Goal: Task Accomplishment & Management: Use online tool/utility

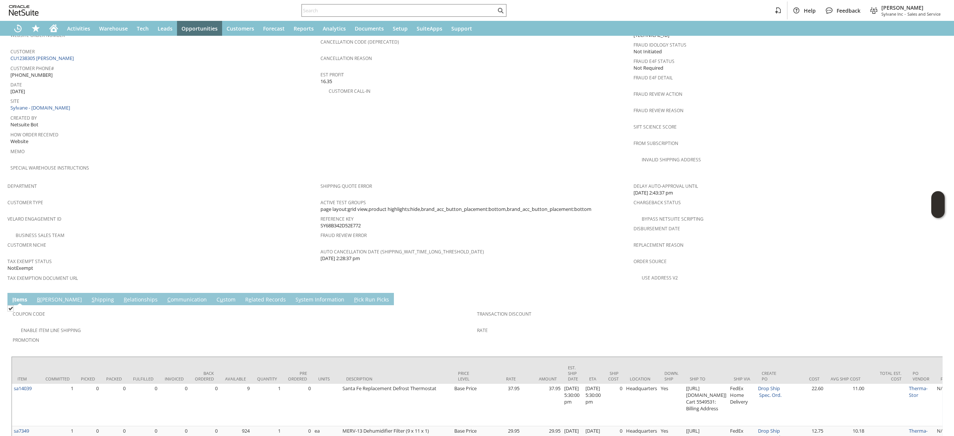
scroll to position [307, 0]
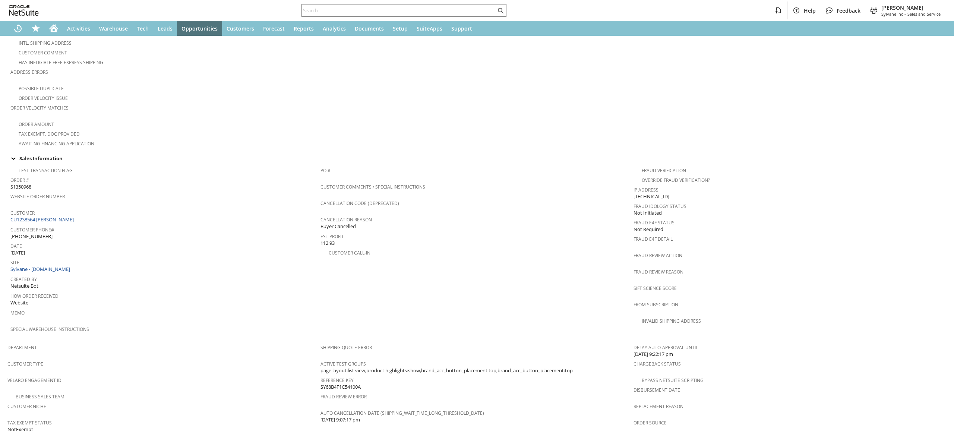
scroll to position [298, 0]
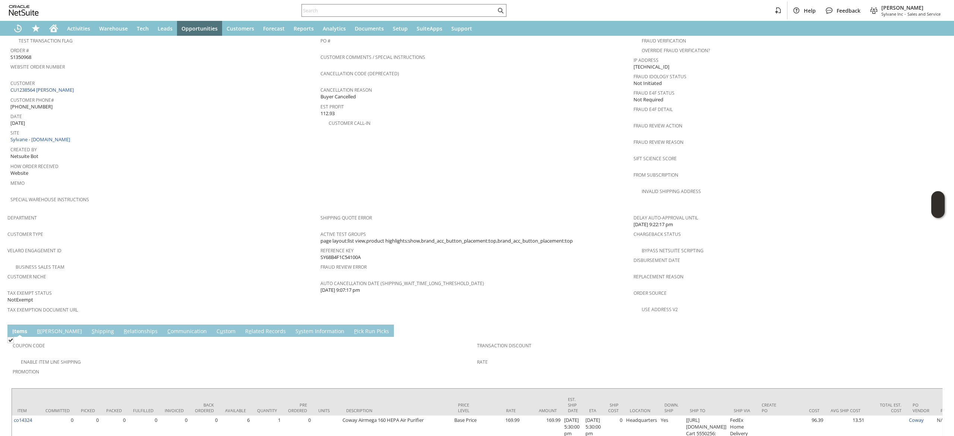
click at [79, 80] on div "Customer CU1238564 Paul Nguyen" at bounding box center [163, 86] width 306 height 16
copy tbody "CU1238564 Paul Nguyen"
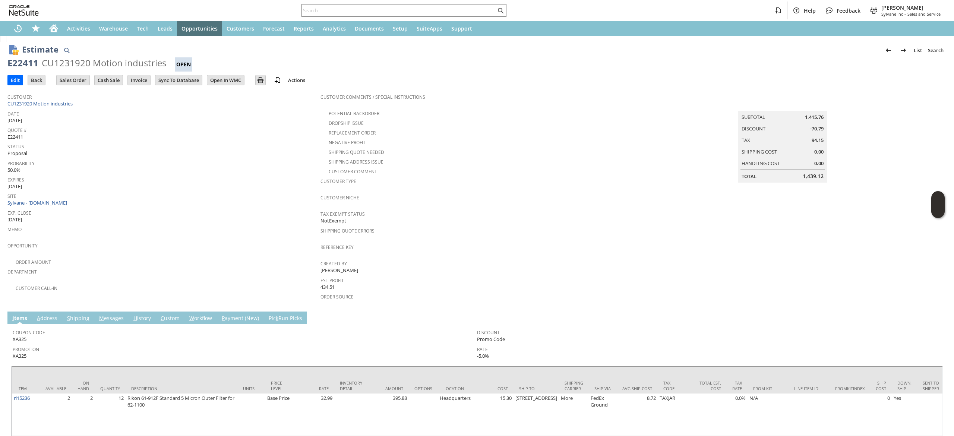
drag, startPoint x: 10, startPoint y: 79, endPoint x: 17, endPoint y: 86, distance: 10.6
click at [10, 79] on input "Edit" at bounding box center [15, 80] width 15 height 10
click at [11, 79] on input "Edit" at bounding box center [15, 80] width 15 height 10
click at [6, 82] on div "Estimate List Search E22411 CU1231920 Motion industries Open Go Edit Back New M…" at bounding box center [477, 268] width 954 height 464
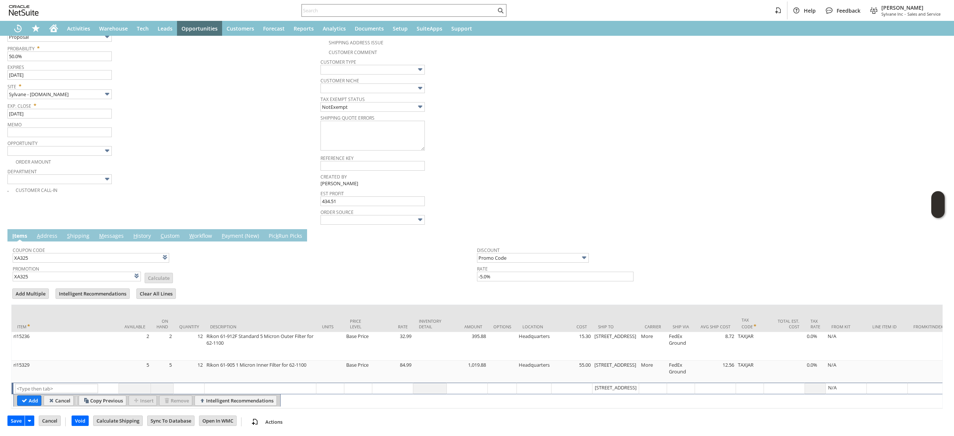
scroll to position [170, 0]
type input "Intelligent Recommendations ⁰"
click at [60, 383] on input "text" at bounding box center [56, 387] width 83 height 9
paste input "ri15232"
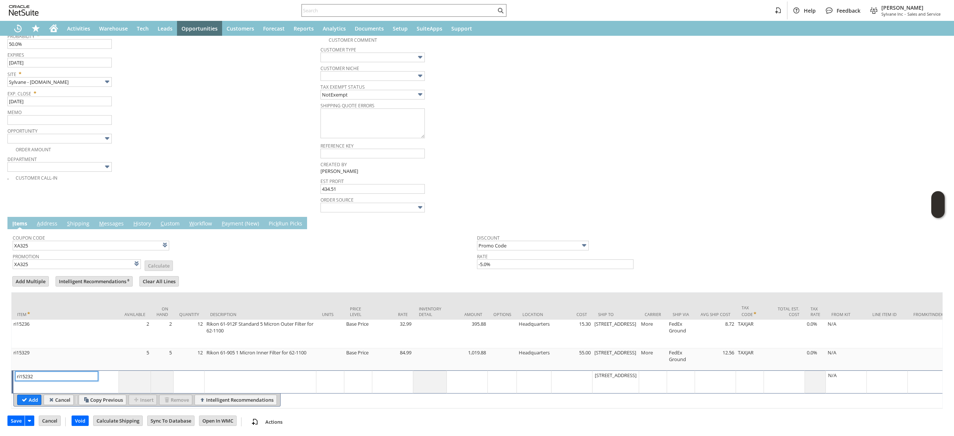
type input "ri15232"
click at [32, 384] on div "ri15232 List Search" at bounding box center [65, 382] width 101 height 21
click at [23, 405] on input "Add" at bounding box center [29, 400] width 23 height 10
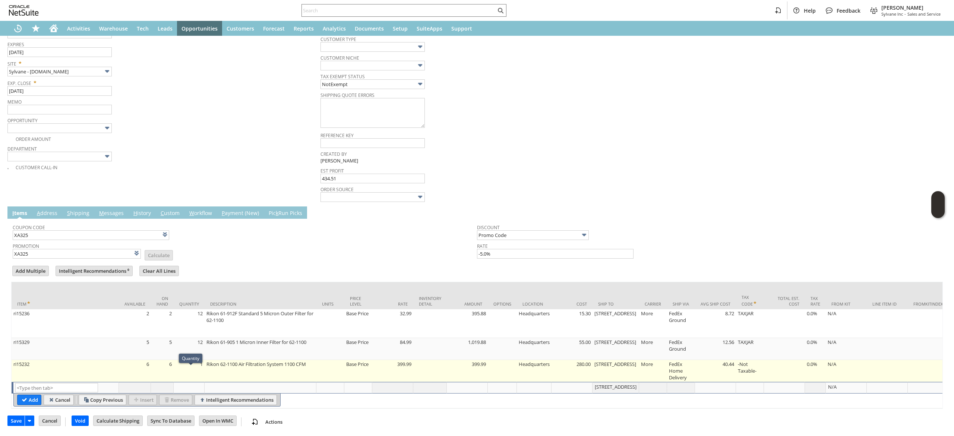
click at [196, 375] on td "1" at bounding box center [189, 371] width 31 height 22
type input "1"
type input "ri15232"
type input "OK"
type input "Make Copy"
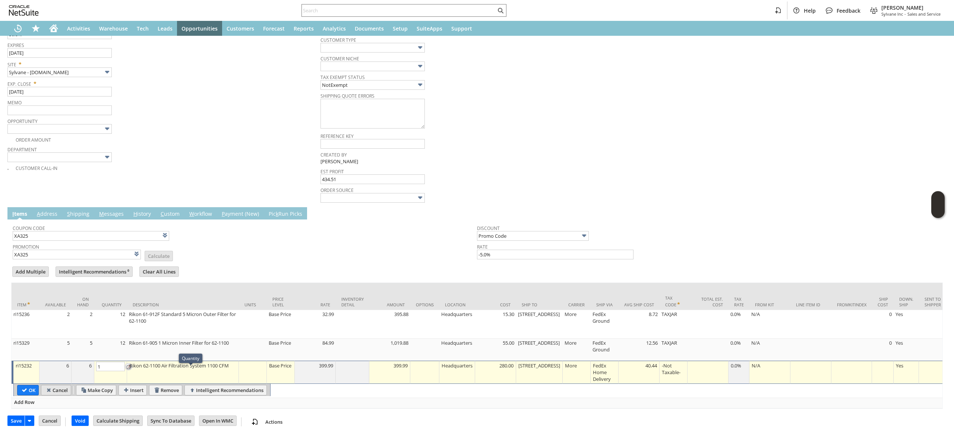
type input "2"
click at [26, 394] on input "OK" at bounding box center [28, 390] width 21 height 10
type input "Add"
type input "Copy Previous"
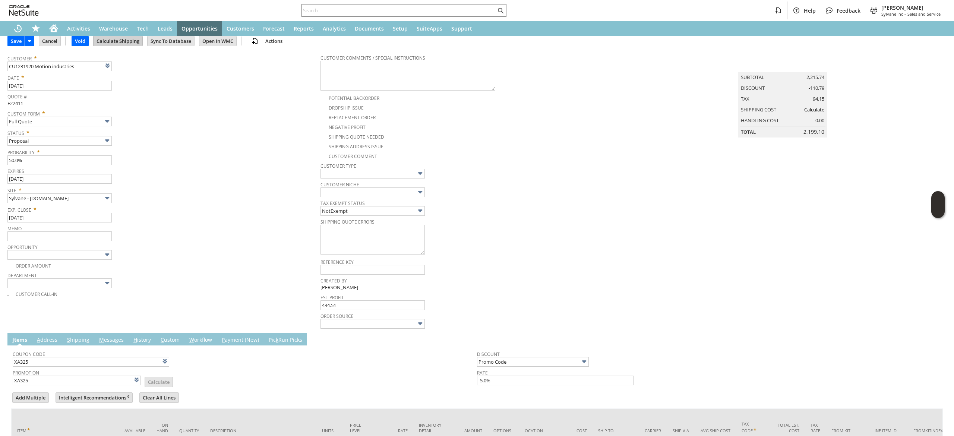
scroll to position [0, 0]
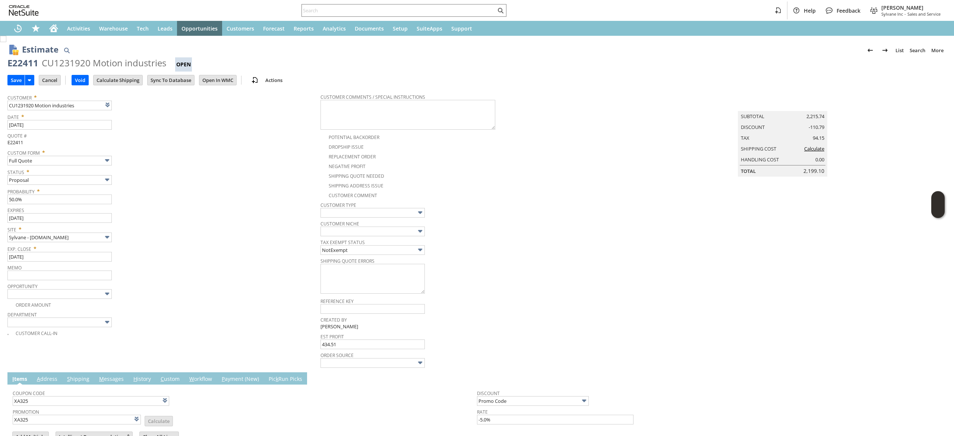
click at [121, 72] on div "Save Save Save & New Save & Print Cancel Void Delete" at bounding box center [476, 81] width 939 height 18
click at [126, 79] on input "Calculate Shipping" at bounding box center [118, 80] width 49 height 10
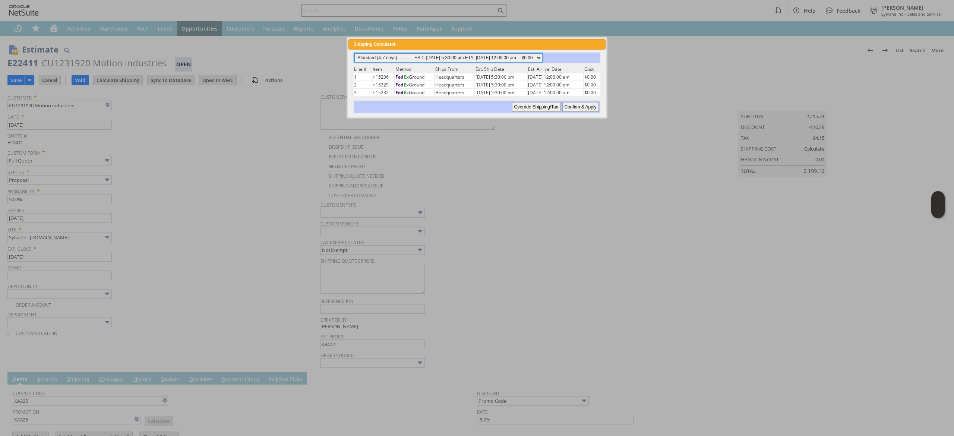
drag, startPoint x: 503, startPoint y: 60, endPoint x: 502, endPoint y: 52, distance: 8.6
click at [503, 60] on select "Standard (4-7 days) ---------- ESD: 09/02/2025 5:30:00 pm ETA: 09/04/2025 12:00…" at bounding box center [448, 57] width 188 height 9
click at [354, 53] on select "Standard (4-7 days) ---------- ESD: 09/02/2025 5:30:00 pm ETA: 09/04/2025 12:00…" at bounding box center [448, 57] width 188 height 9
click at [585, 105] on input "Confirm & Apply" at bounding box center [580, 107] width 37 height 10
type input "Add"
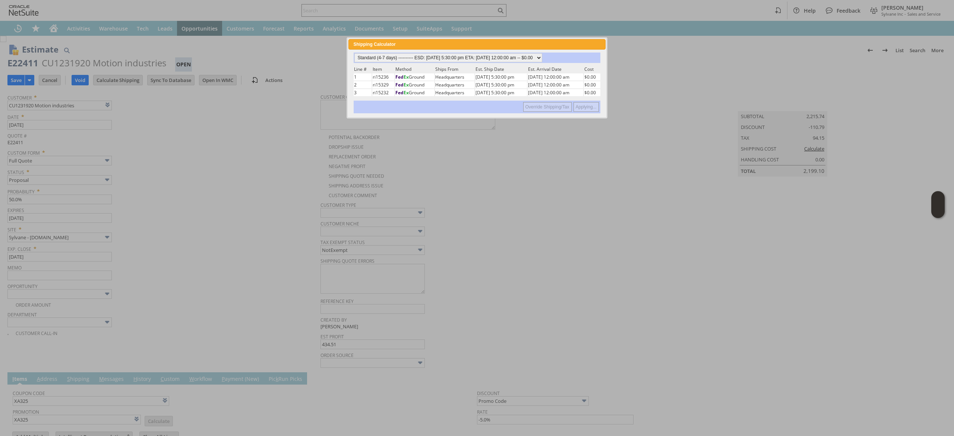
type input "Copy Previous"
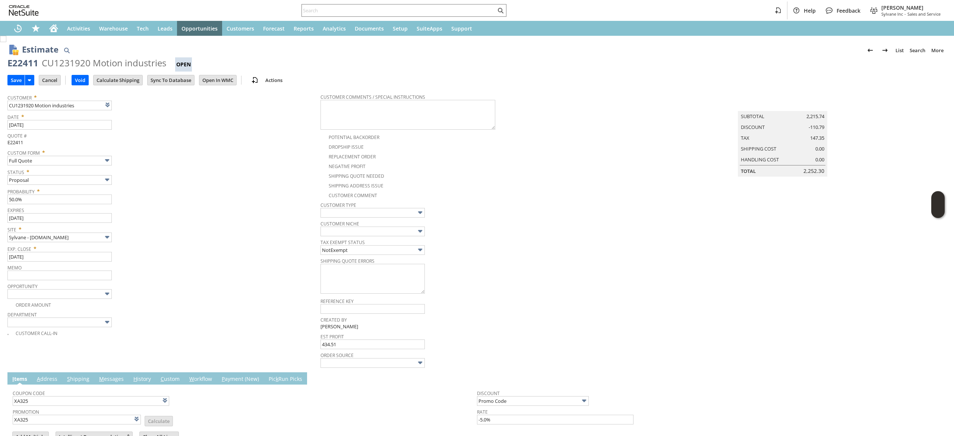
scroll to position [192, 0]
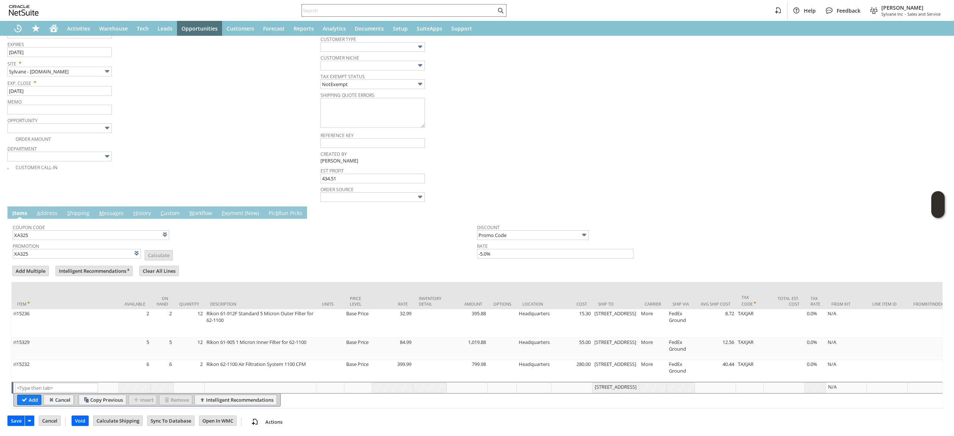
click at [113, 206] on td "M essages" at bounding box center [111, 212] width 34 height 12
click at [111, 209] on link "M essages" at bounding box center [111, 213] width 28 height 8
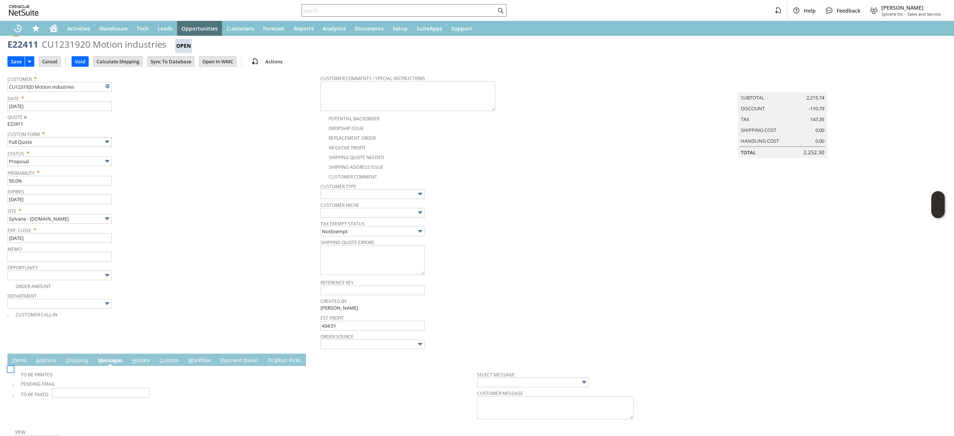
scroll to position [0, 0]
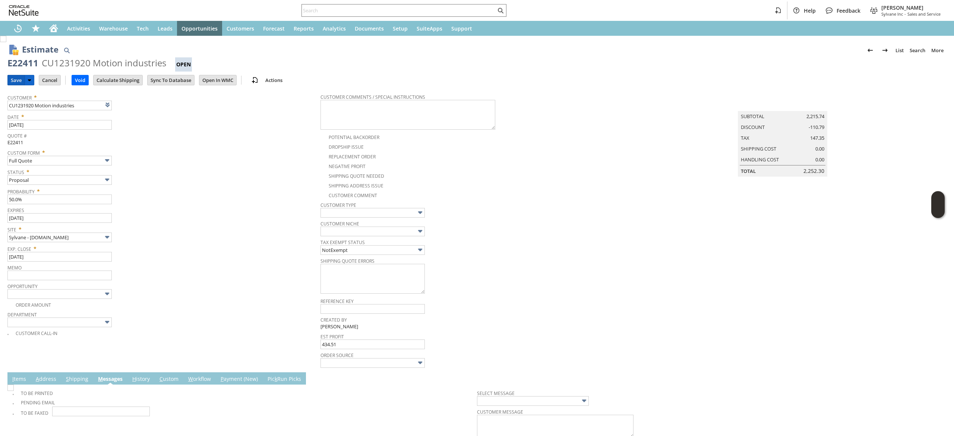
click at [14, 83] on input "Save" at bounding box center [16, 80] width 17 height 10
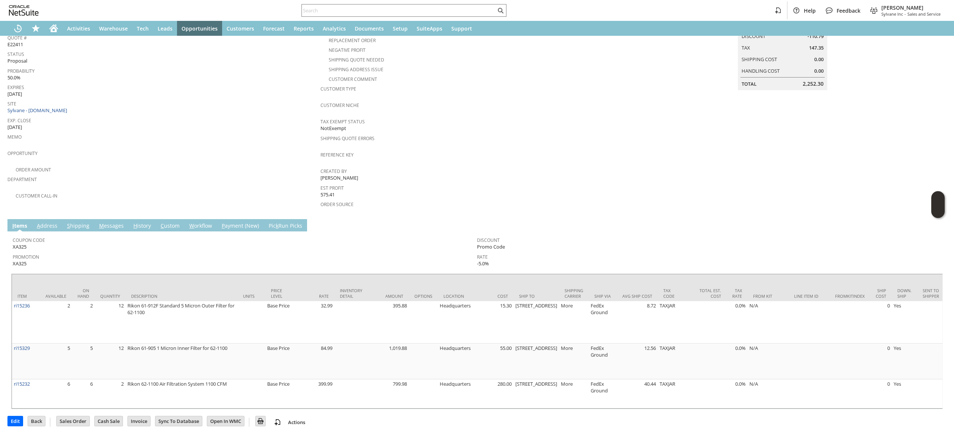
drag, startPoint x: 118, startPoint y: 213, endPoint x: 115, endPoint y: 222, distance: 9.0
click at [118, 219] on td "M essages" at bounding box center [111, 225] width 34 height 12
click at [116, 222] on link "M essages" at bounding box center [111, 226] width 28 height 8
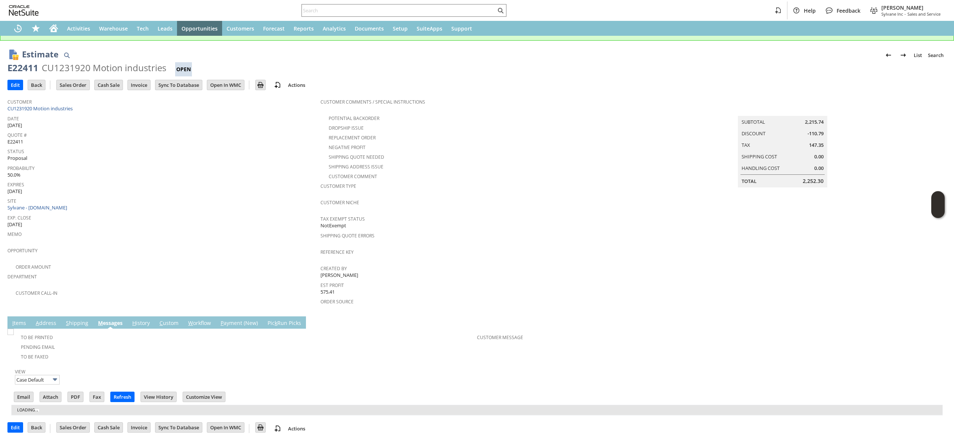
scroll to position [34, 0]
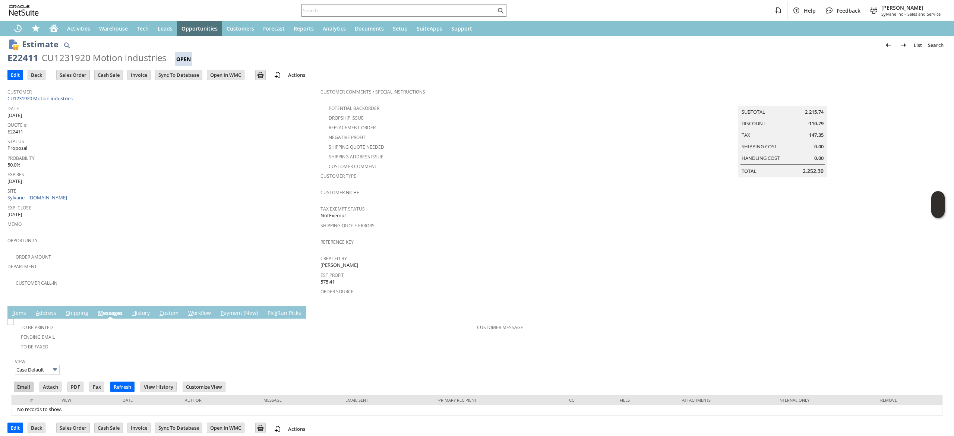
click at [27, 382] on input "Email" at bounding box center [23, 387] width 19 height 10
drag, startPoint x: 674, startPoint y: 168, endPoint x: 633, endPoint y: 146, distance: 46.2
click at [676, 166] on td "Summary Subtotal 2,215.74 Discount -110.79 Tax 147.35 Shipping Cost 0.00 Handli…" at bounding box center [789, 131] width 313 height 93
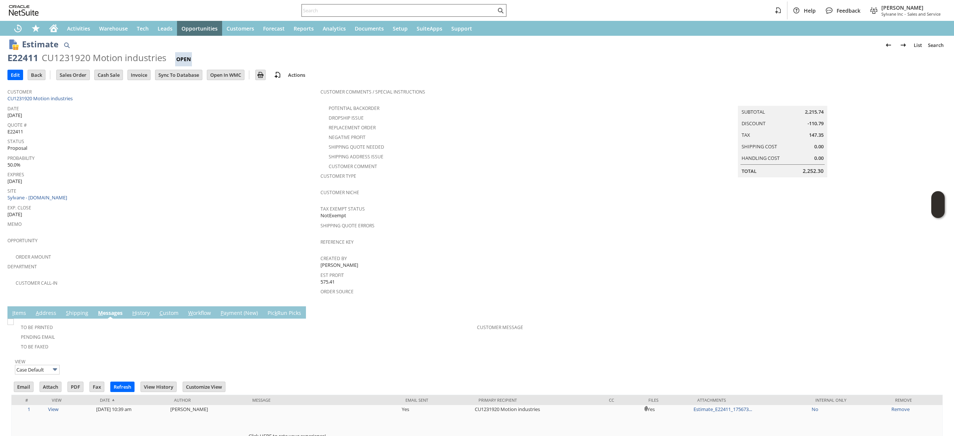
scroll to position [0, 0]
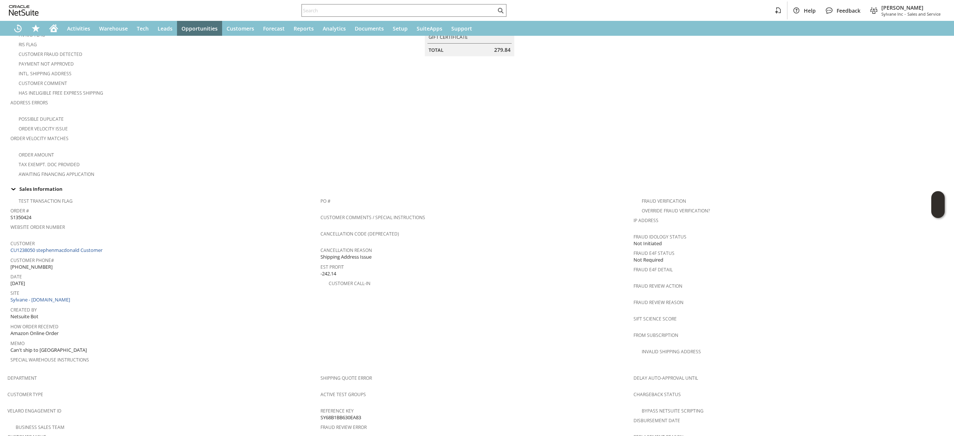
scroll to position [149, 0]
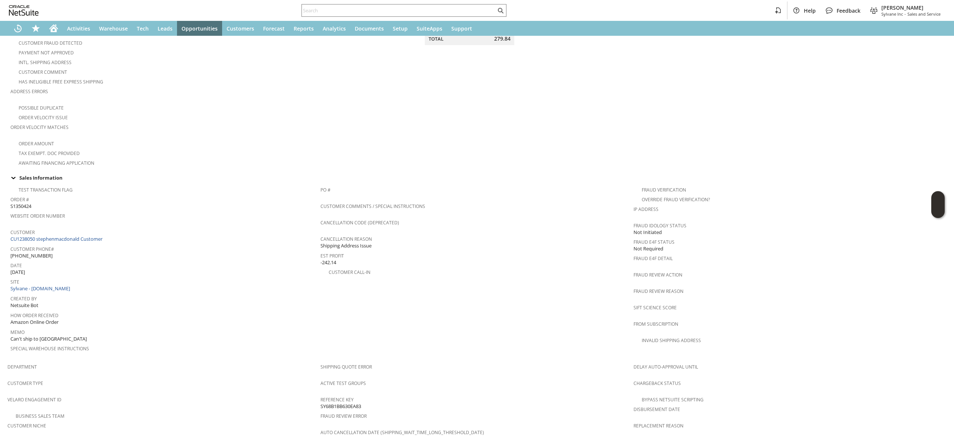
click at [118, 244] on span "Customer Phone#" at bounding box center [163, 248] width 306 height 9
click at [117, 234] on div "Customer CU1238050 stephenmacdonald Customer" at bounding box center [163, 235] width 306 height 16
copy tbody "CU1238050 stephenmacdonald Customer"
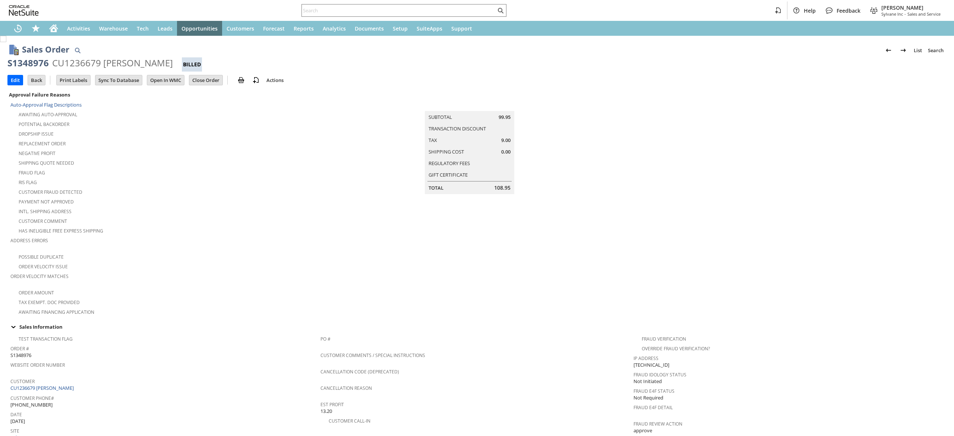
scroll to position [314, 0]
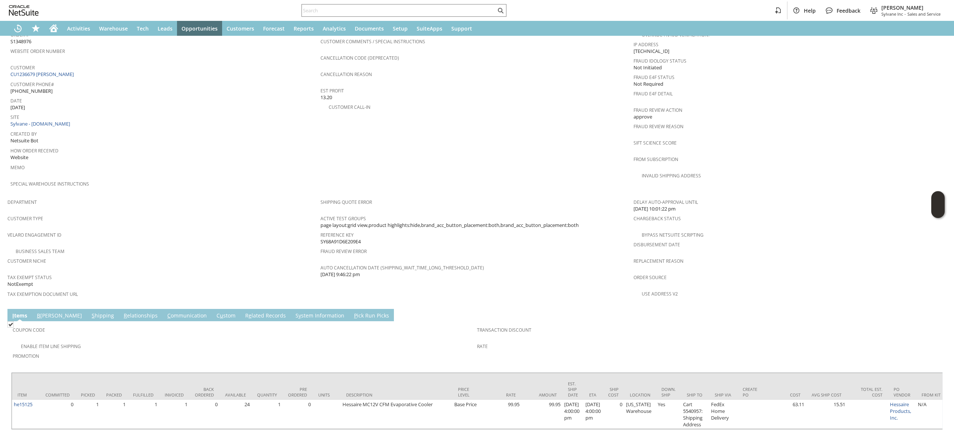
click at [92, 68] on div "Customer CU1236679 [PERSON_NAME]" at bounding box center [163, 70] width 306 height 16
copy tbody "CU1236679 [PERSON_NAME]"
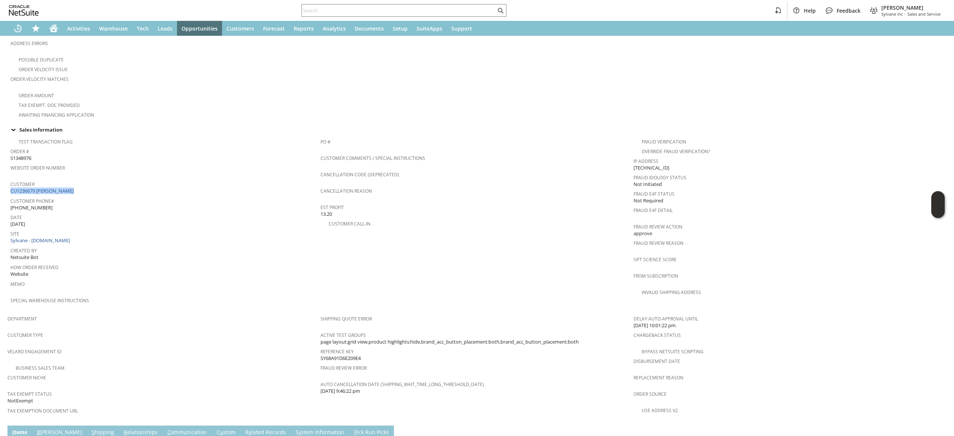
scroll to position [165, 0]
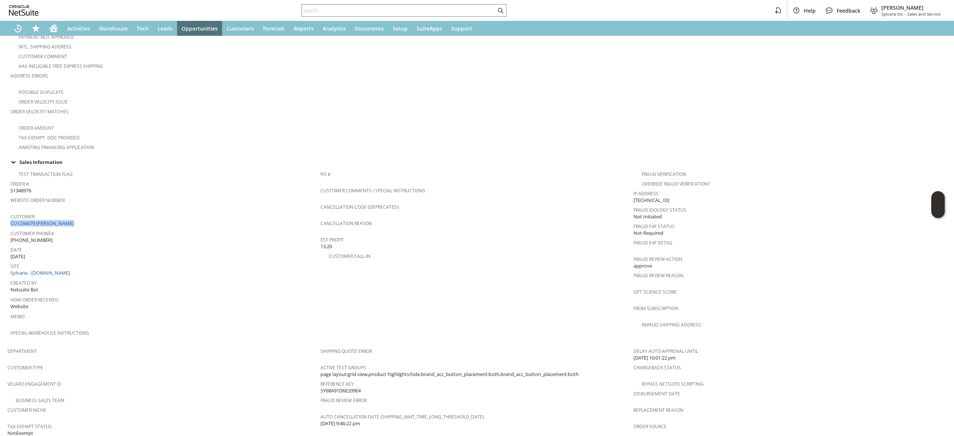
click at [57, 228] on span "Customer Phone#" at bounding box center [163, 232] width 306 height 9
click at [59, 228] on span "Customer Phone#" at bounding box center [163, 232] width 306 height 9
click at [63, 211] on span "Customer" at bounding box center [163, 215] width 306 height 9
click at [65, 220] on link "CU1236679 John Cottingham" at bounding box center [42, 223] width 65 height 7
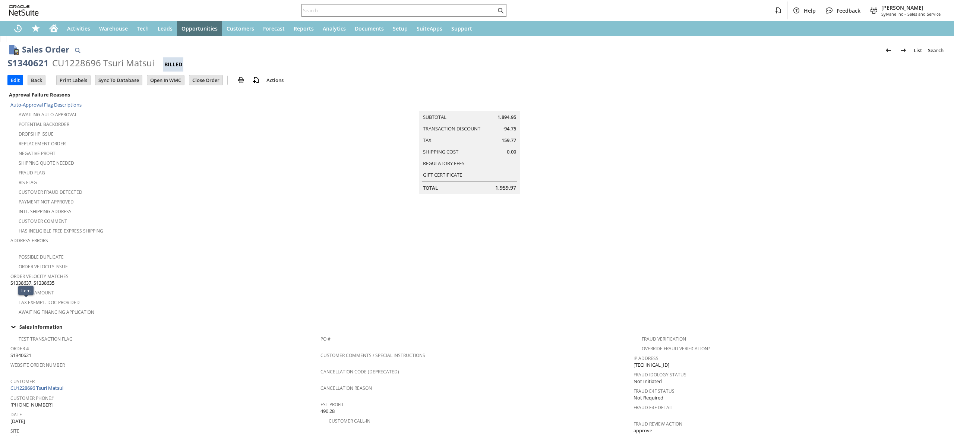
scroll to position [396, 0]
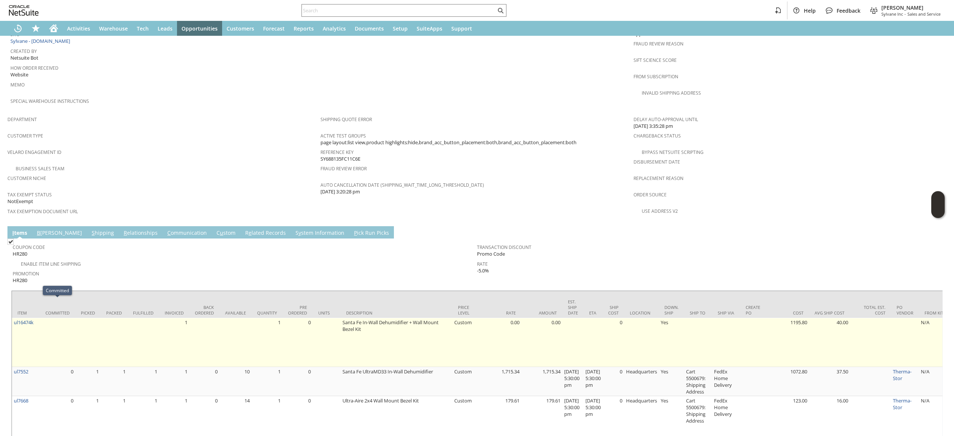
click at [38, 318] on td "ul16474k" at bounding box center [26, 342] width 28 height 49
copy tr "ul16474k"
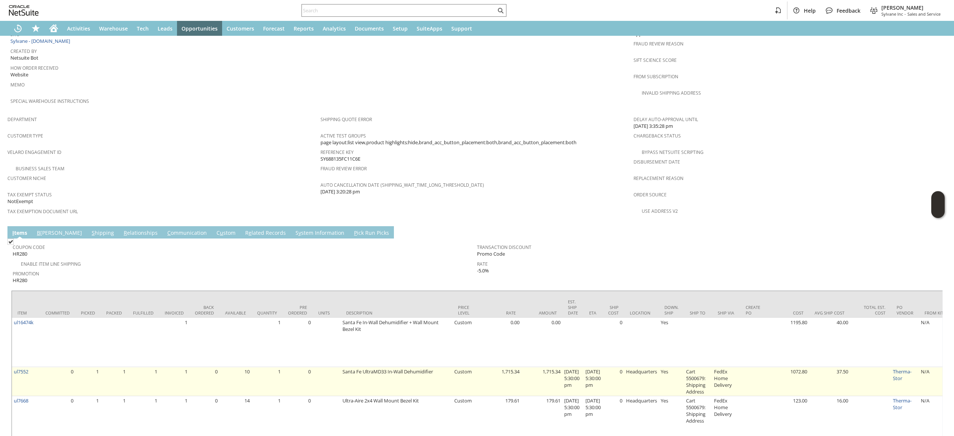
click at [37, 367] on td "ul7552" at bounding box center [26, 381] width 28 height 29
click at [31, 367] on td "ul7552" at bounding box center [26, 381] width 28 height 29
click at [32, 367] on td "ul7552" at bounding box center [26, 381] width 28 height 29
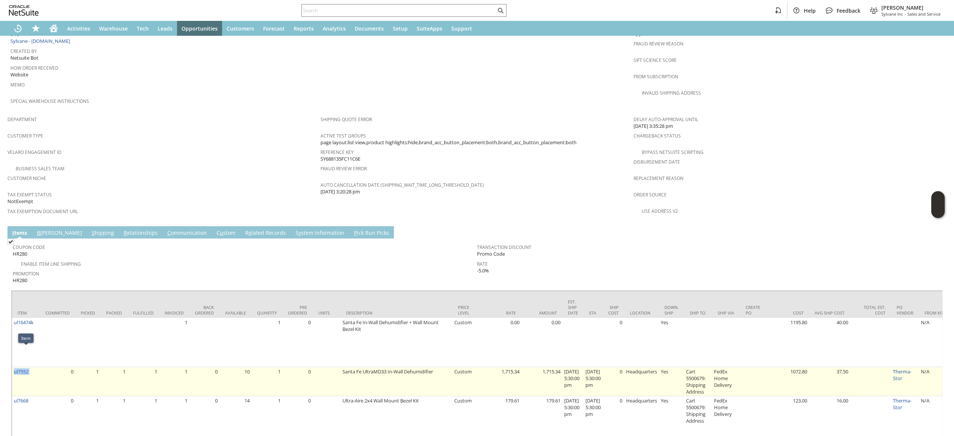
copy tr "ul7552"
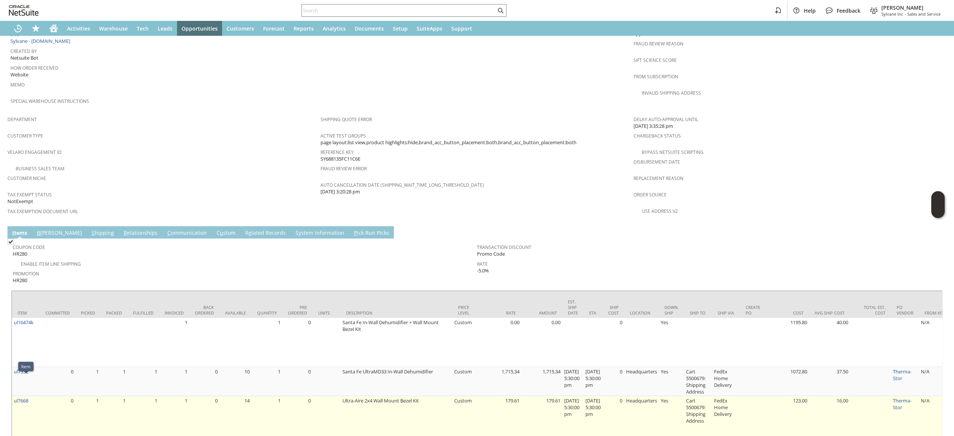
click at [33, 396] on td "ul7668" at bounding box center [26, 417] width 28 height 42
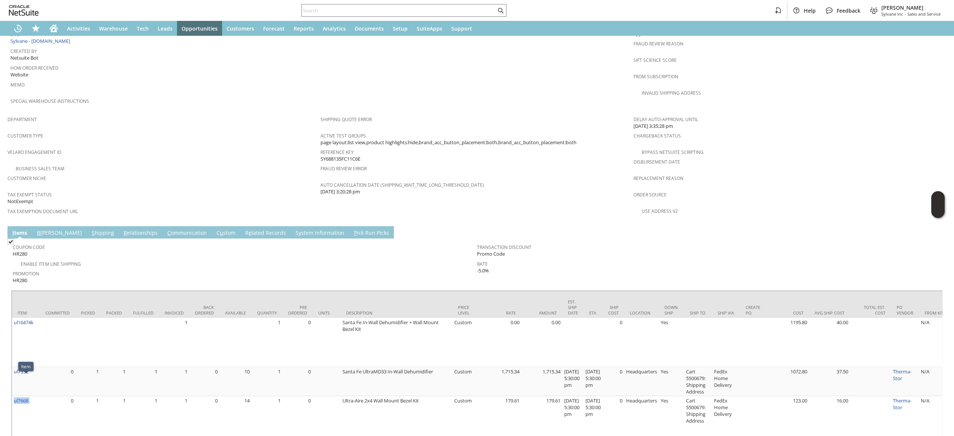
copy tr "ul7668"
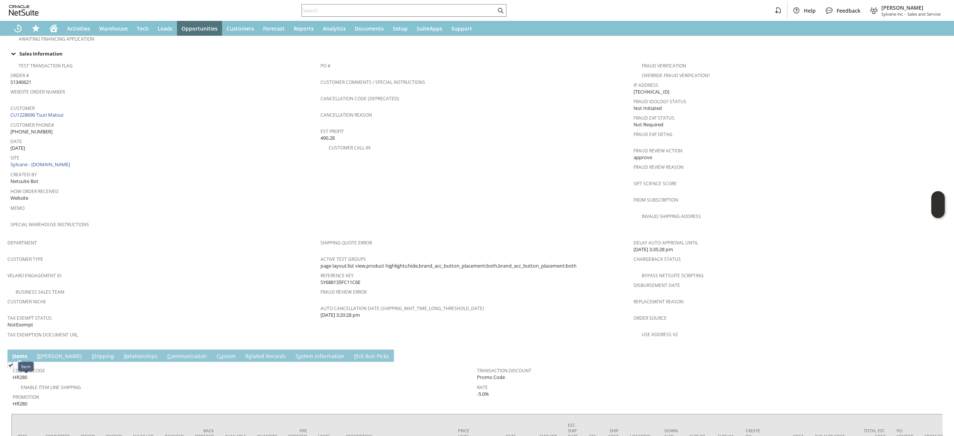
scroll to position [247, 0]
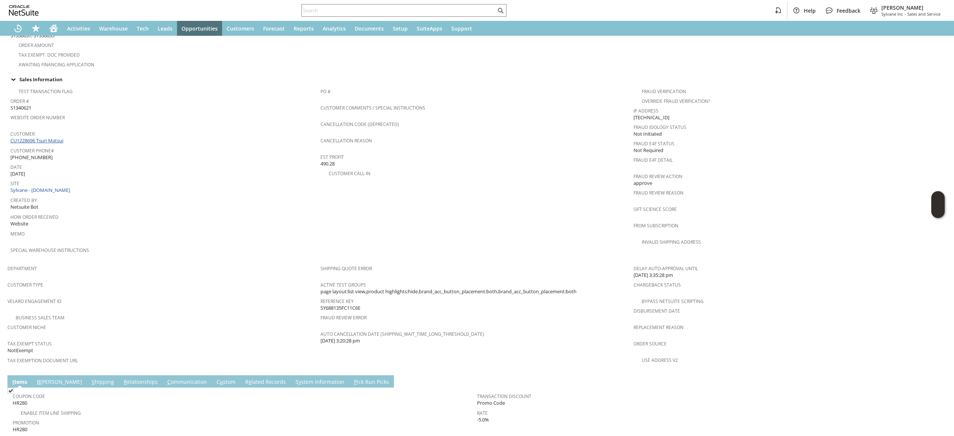
click at [48, 137] on link "CU1228696 Tsuri Matsui" at bounding box center [37, 140] width 55 height 7
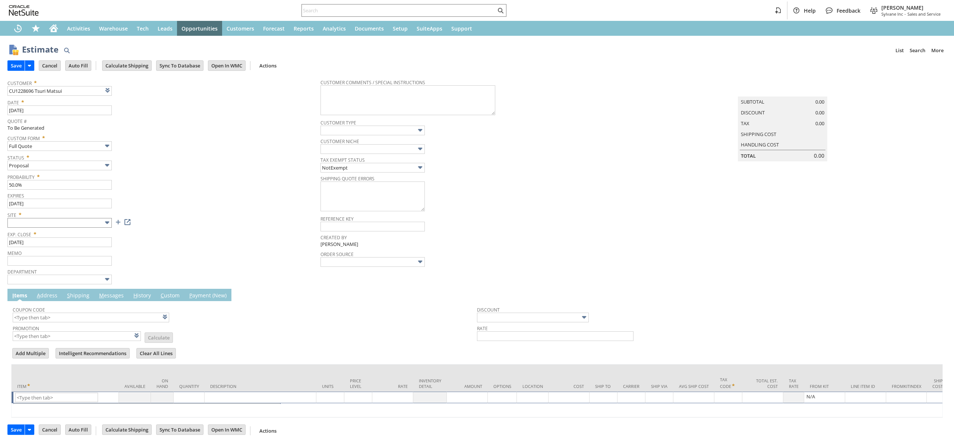
type input "[DATE]"
click at [69, 216] on span "Site *" at bounding box center [161, 213] width 309 height 9
type input "Intelligent Recommendations ⁰"
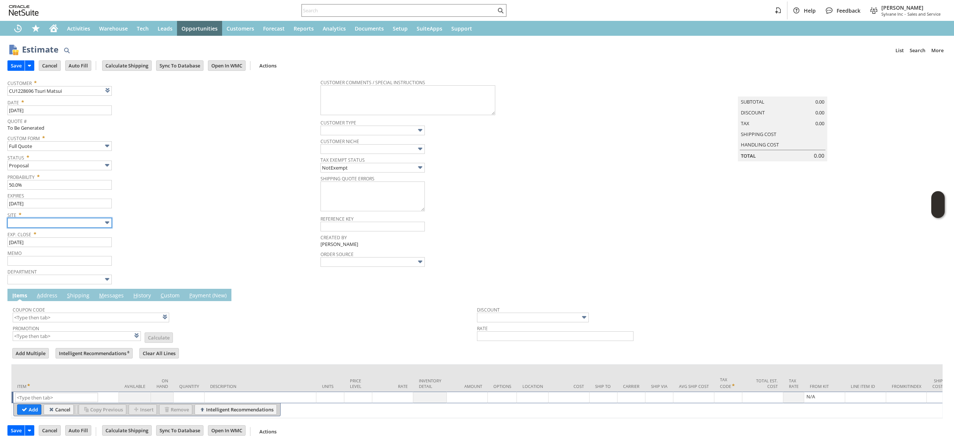
drag, startPoint x: 64, startPoint y: 228, endPoint x: 64, endPoint y: 234, distance: 6.0
click at [65, 228] on td "Site *" at bounding box center [163, 218] width 313 height 19
click at [75, 230] on span "Exp. Close *" at bounding box center [161, 232] width 309 height 9
click at [85, 221] on input "text" at bounding box center [59, 223] width 104 height 10
type input "Sylvane - [DOMAIN_NAME]"
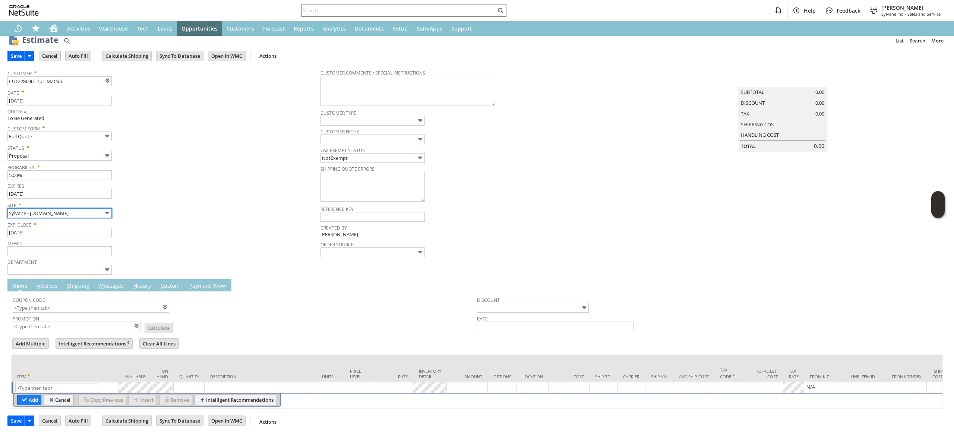
scroll to position [23, 0]
click at [34, 382] on td "List Search" at bounding box center [65, 388] width 107 height 12
click at [38, 383] on input "text" at bounding box center [56, 387] width 83 height 9
paste input "ul7552"
drag, startPoint x: 33, startPoint y: 388, endPoint x: 85, endPoint y: 347, distance: 66.6
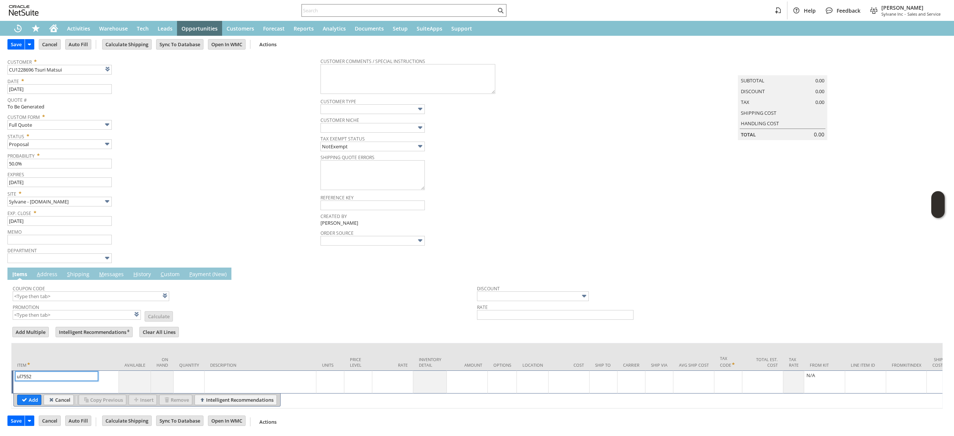
type input "ul7552"
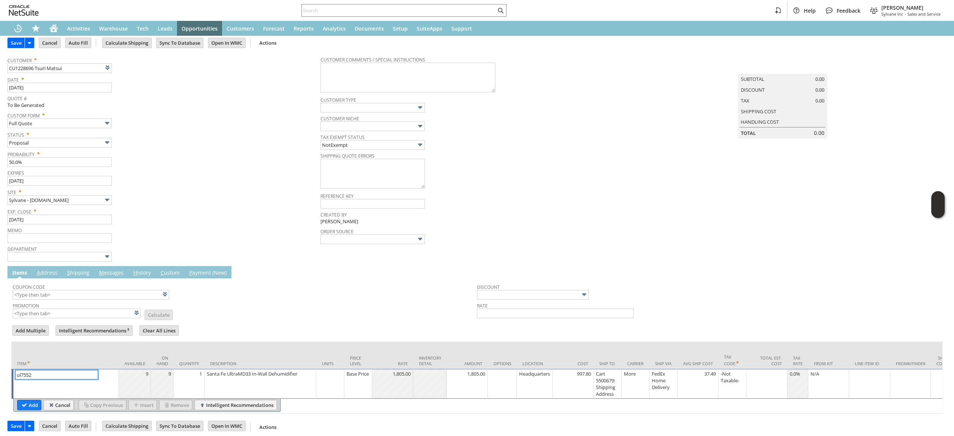
scroll to position [34, 0]
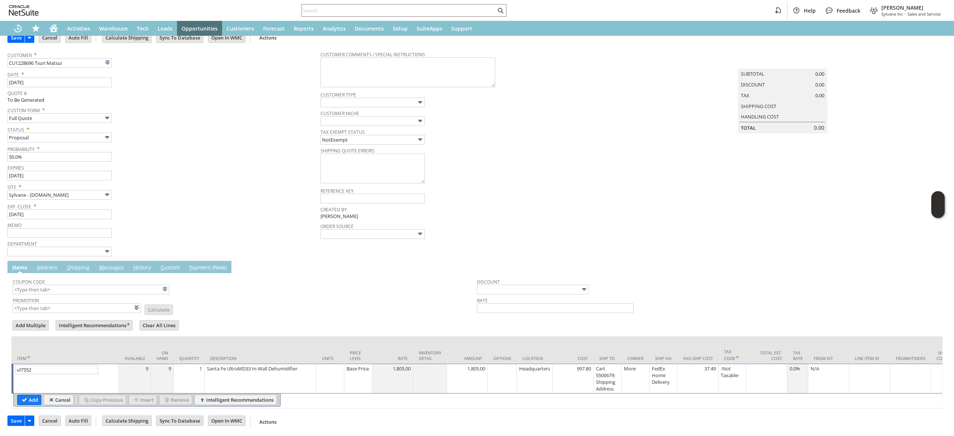
click at [589, 109] on span "Customer Niche" at bounding box center [474, 112] width 309 height 8
click at [28, 398] on input "Add" at bounding box center [29, 400] width 23 height 10
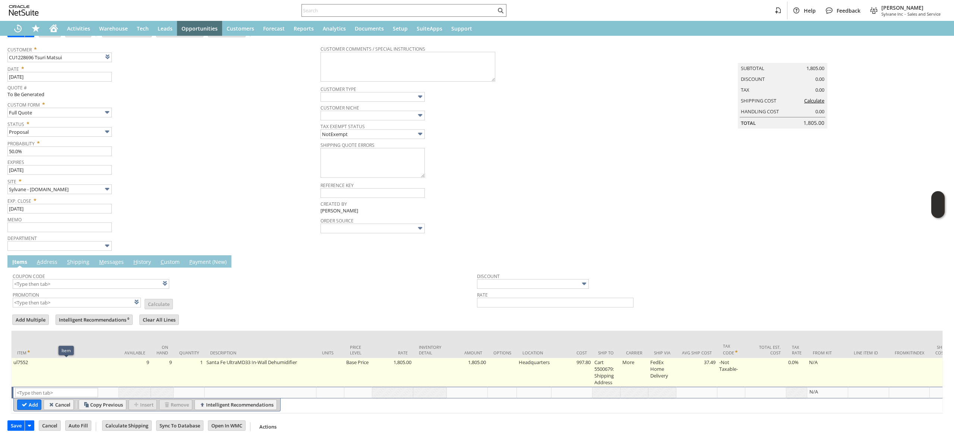
type input "Intelligent Recommendations¹⁰"
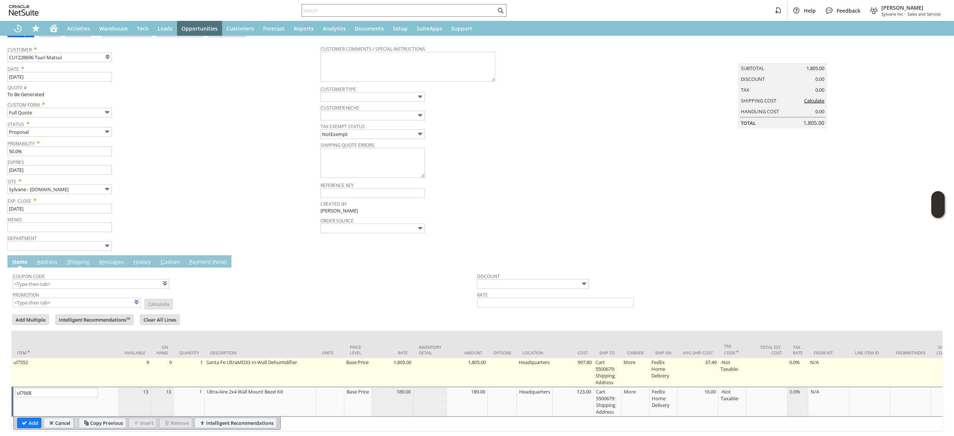
scroll to position [68, 0]
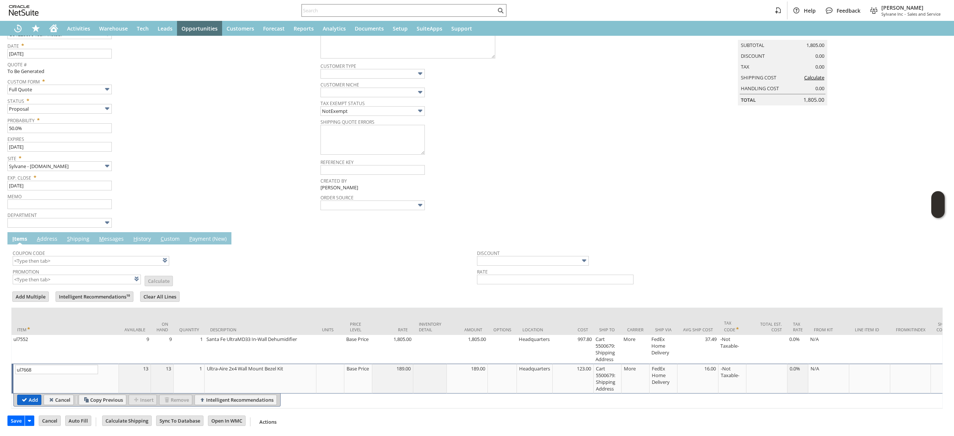
type input "ul7668"
click at [31, 395] on input "Add" at bounding box center [29, 400] width 23 height 10
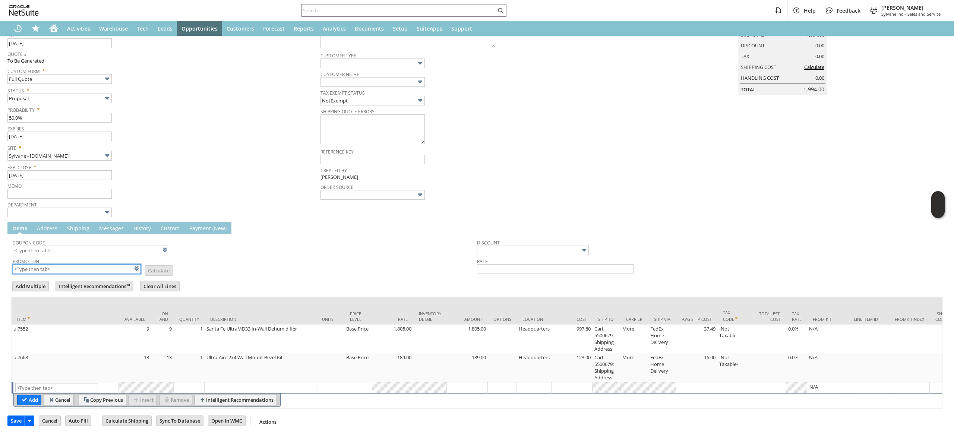
click at [101, 266] on input "text" at bounding box center [77, 269] width 128 height 10
type input "X"
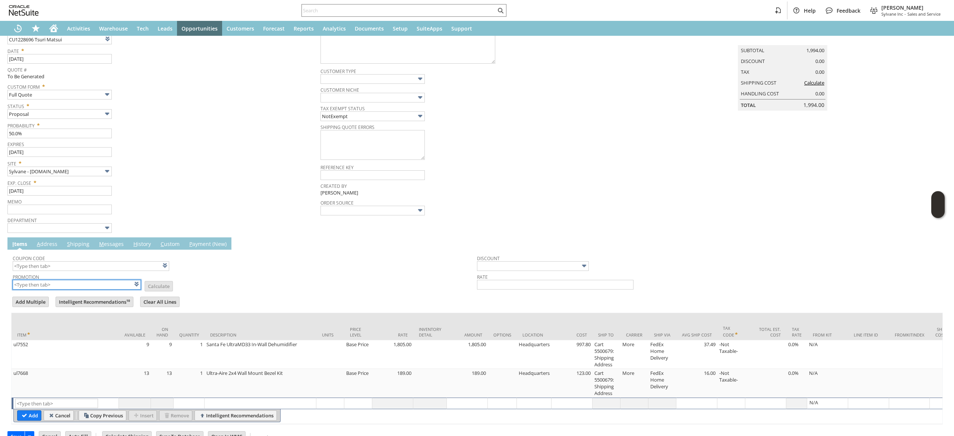
scroll to position [75, 0]
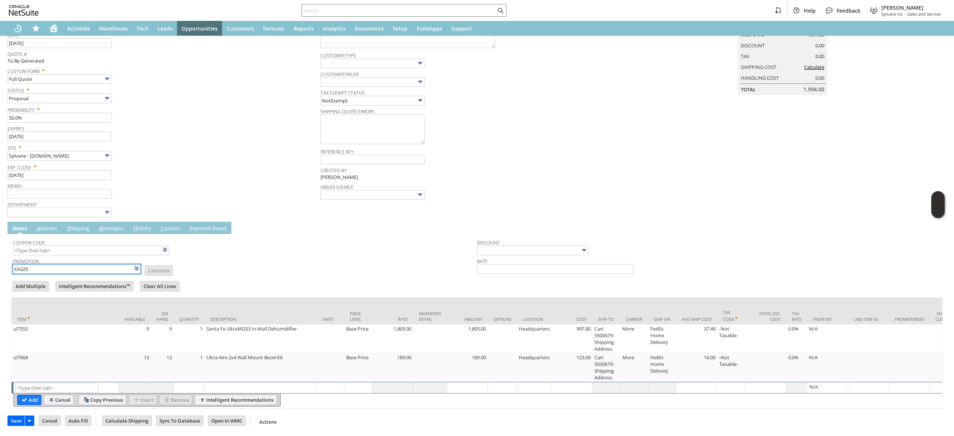
type input "XA325"
click at [222, 256] on td "Promotion XA325 List Calculate" at bounding box center [245, 265] width 464 height 19
type input "XA325"
type input "Promo Code"
type input "-5.0%"
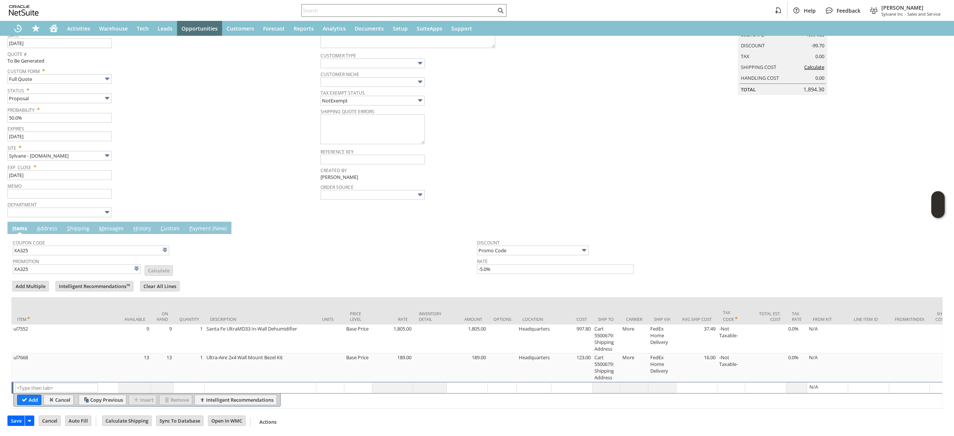
scroll to position [0, 0]
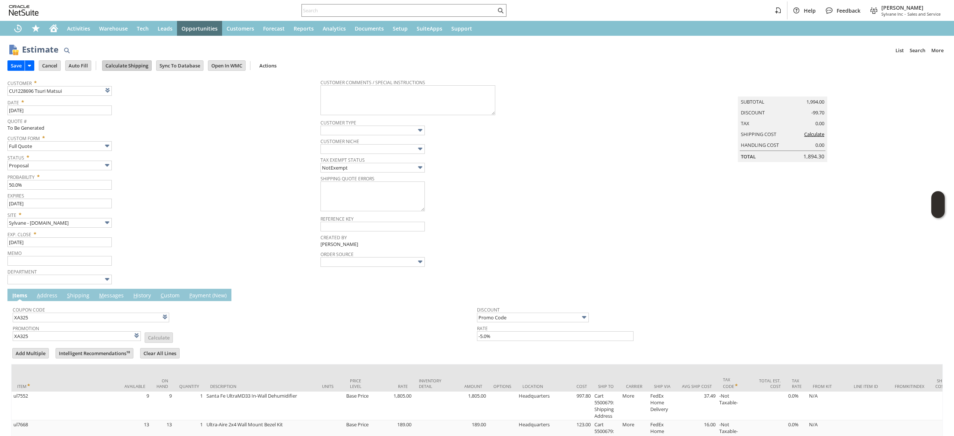
click at [125, 66] on input "Calculate Shipping" at bounding box center [126, 66] width 49 height 10
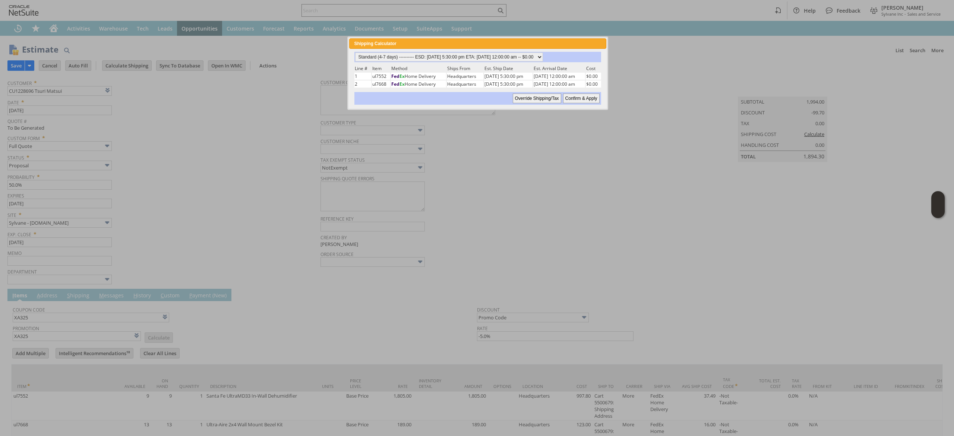
click at [489, 47] on div "Shipping Calculator close" at bounding box center [477, 43] width 257 height 10
click at [489, 51] on div "Standard (4-7 days) ---------- ESD: 09/02/2025 5:30:00 pm ETA: 09/04/2025 12:00…" at bounding box center [477, 78] width 257 height 59
click at [494, 58] on select "Standard (4-7 days) ---------- ESD: 09/02/2025 5:30:00 pm ETA: 09/04/2025 12:00…" at bounding box center [449, 57] width 188 height 9
select select "2 Day ------------------------ ESD: 09/02/2025 5:30:00 pm ETA: 09/04/2025 12:00…"
click at [355, 53] on select "Standard (4-7 days) ---------- ESD: 09/02/2025 5:30:00 pm ETA: 09/04/2025 12:00…" at bounding box center [449, 57] width 188 height 9
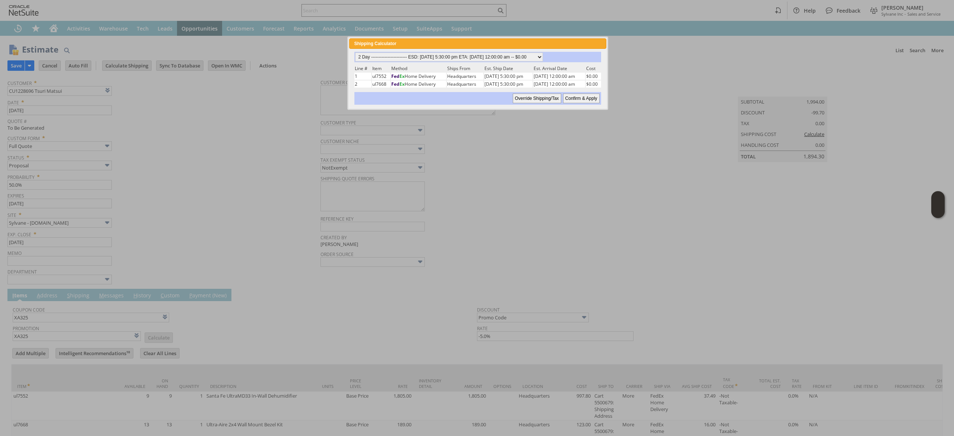
click at [569, 105] on div "Standard (4-7 days) ---------- ESD: 09/02/2025 5:30:00 pm ETA: 09/04/2025 12:00…" at bounding box center [477, 78] width 257 height 59
click at [574, 97] on input "Confirm & Apply" at bounding box center [581, 99] width 37 height 10
type input "Add"
type input "Copy Previous"
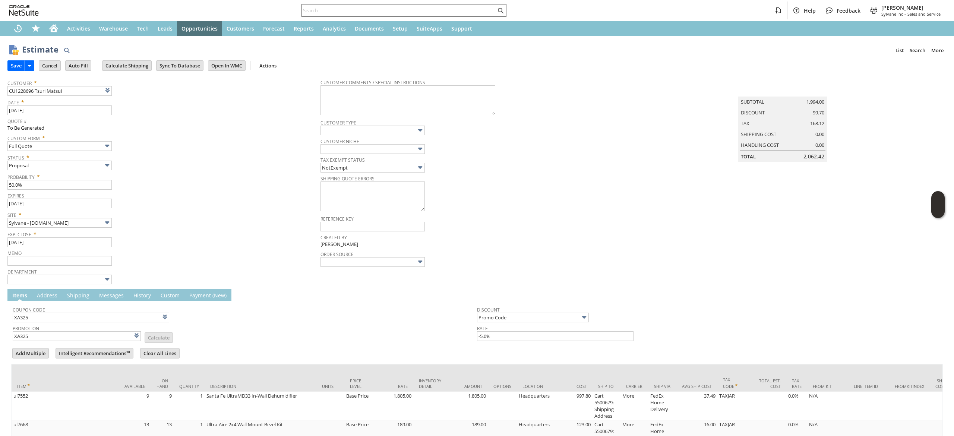
scroll to position [78, 0]
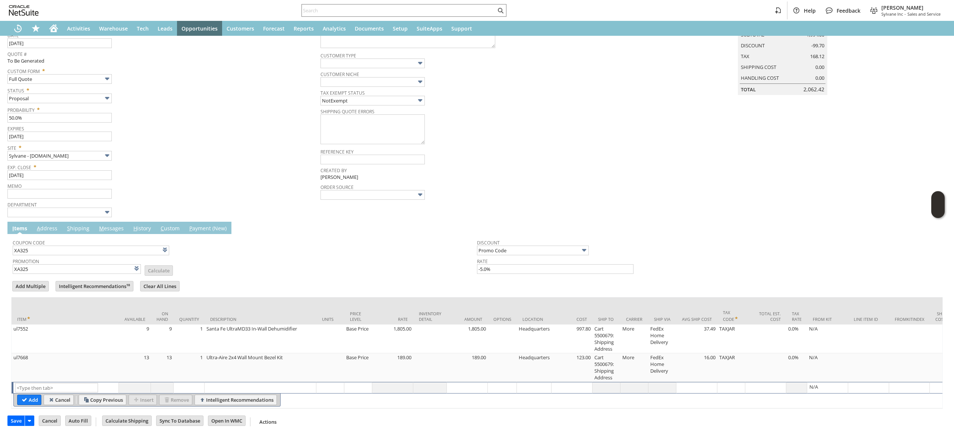
click at [101, 223] on td "M essages" at bounding box center [111, 228] width 34 height 12
click at [103, 225] on link "M essages" at bounding box center [111, 229] width 28 height 8
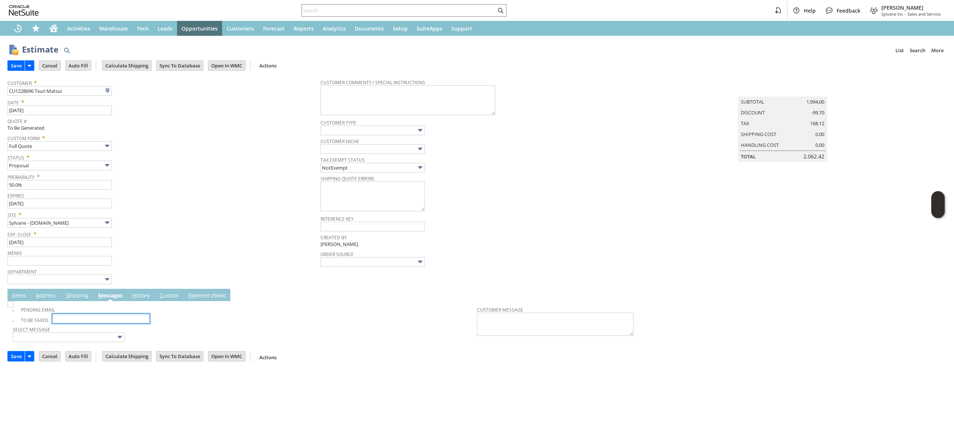
click at [100, 321] on input "Fax" at bounding box center [101, 319] width 98 height 10
click at [190, 70] on td "Sync To Database" at bounding box center [179, 65] width 47 height 10
drag, startPoint x: 14, startPoint y: 62, endPoint x: 22, endPoint y: 64, distance: 8.3
click at [16, 61] on input "Save" at bounding box center [16, 66] width 17 height 10
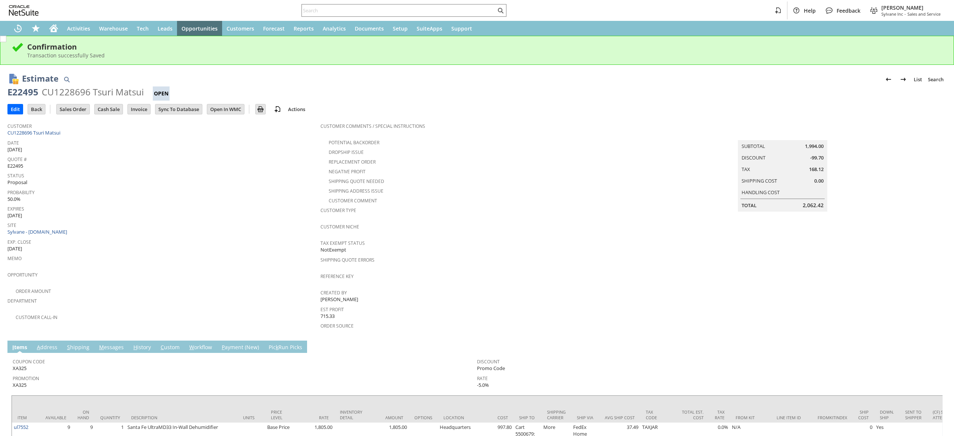
click at [115, 344] on link "M essages" at bounding box center [111, 348] width 28 height 8
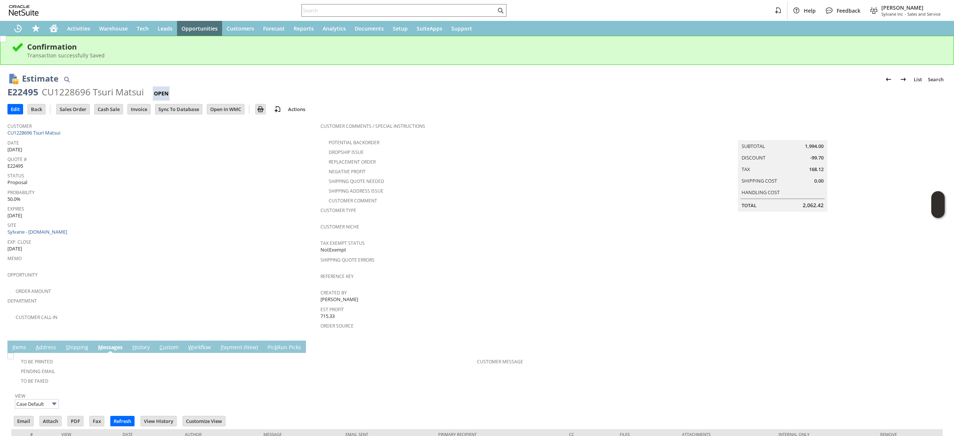
click at [21, 413] on div "Email Attach PDF Fax Refresh View History" at bounding box center [477, 421] width 932 height 16
click at [20, 416] on input "Email" at bounding box center [23, 421] width 19 height 10
drag, startPoint x: 648, startPoint y: 186, endPoint x: 599, endPoint y: 137, distance: 68.8
click at [648, 186] on td "Summary Subtotal 1,994.00 Discount -99.70 Tax 168.12 Shipping Cost 0.00 Handlin…" at bounding box center [789, 165] width 313 height 93
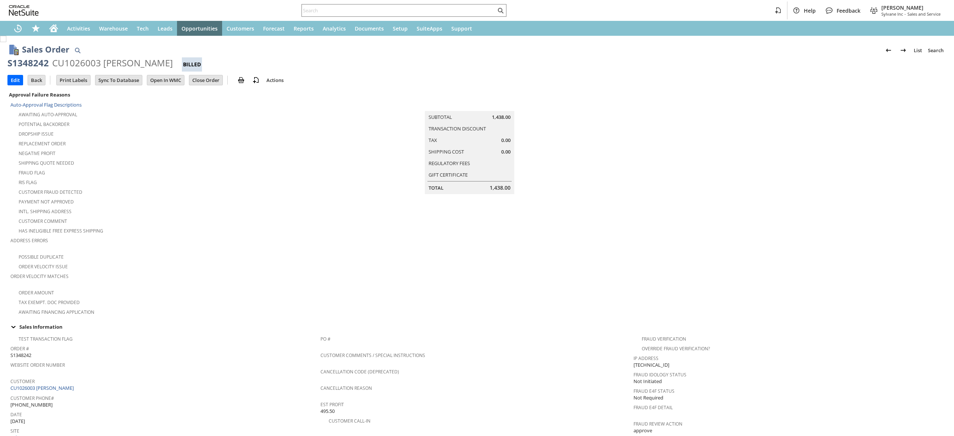
scroll to position [149, 0]
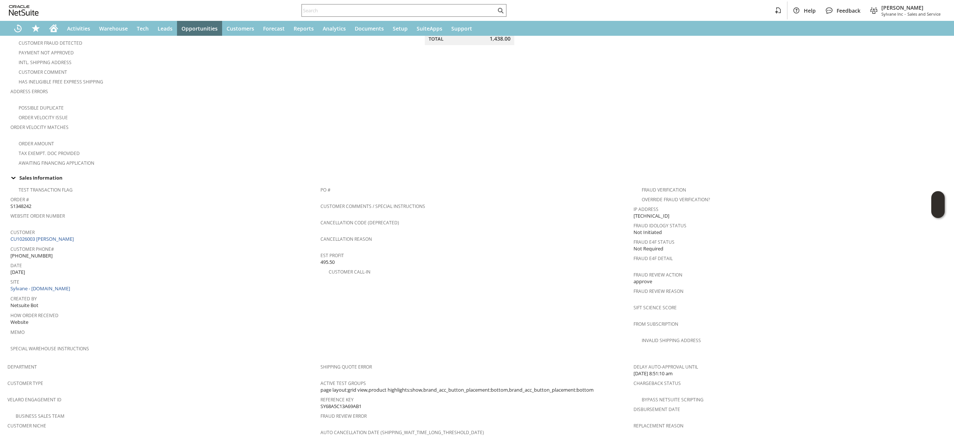
click at [109, 233] on div "Customer CU1026003 John E McPhee" at bounding box center [163, 235] width 306 height 16
copy tbody "CU1026003 John E McPhee"
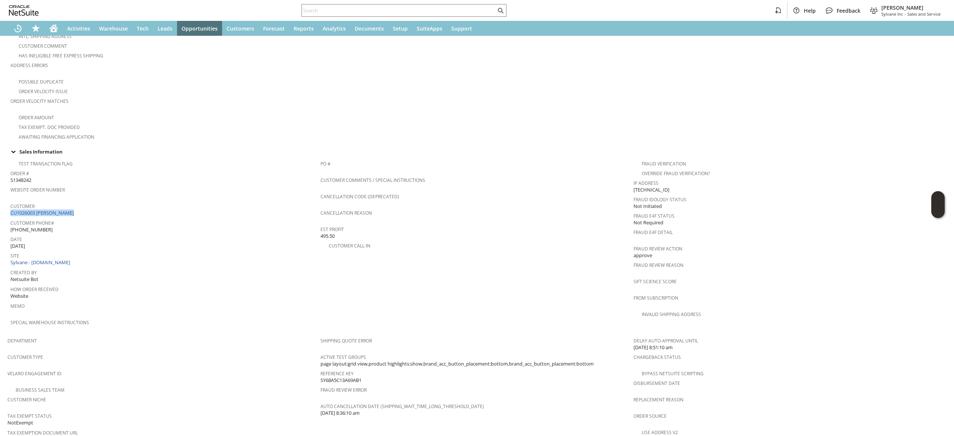
scroll to position [327, 0]
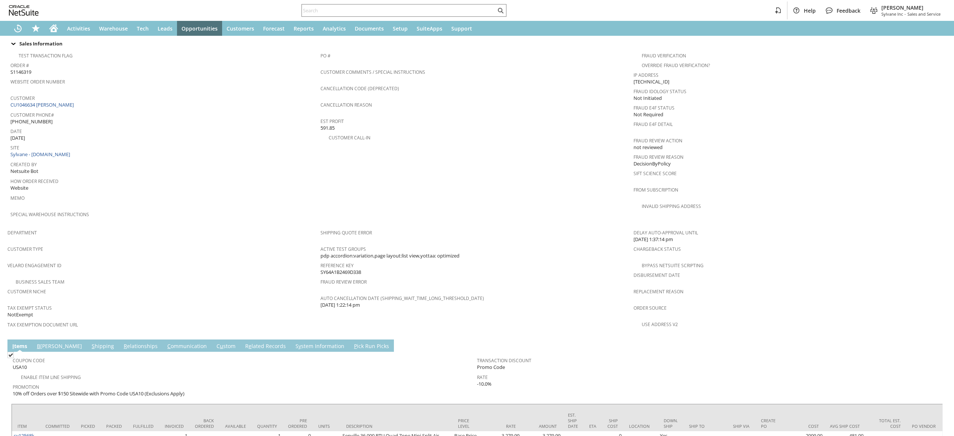
scroll to position [269, 0]
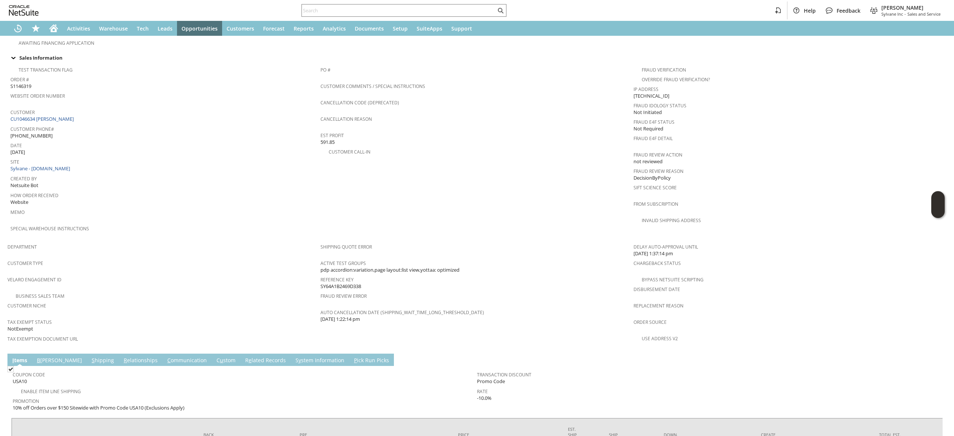
click at [86, 113] on div "Customer CU1046634 [PERSON_NAME]" at bounding box center [163, 115] width 306 height 16
copy tbody "CU1046634 [PERSON_NAME]"
